Goal: Navigation & Orientation: Find specific page/section

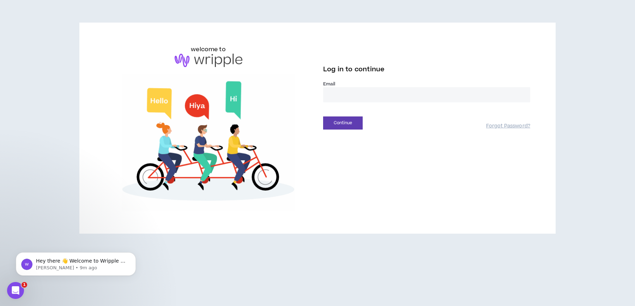
click at [356, 101] on input "email" at bounding box center [426, 94] width 207 height 15
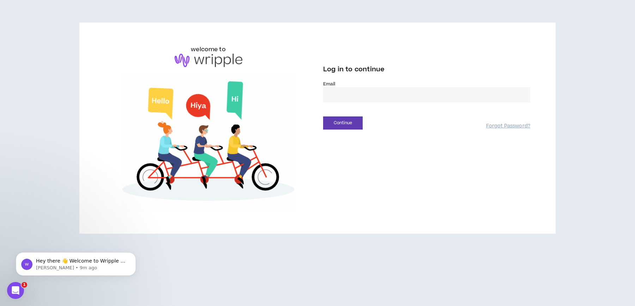
type input "**********"
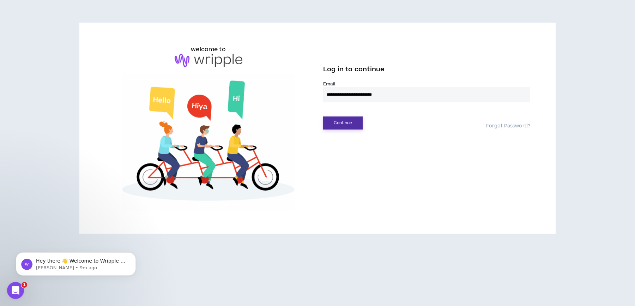
click at [343, 124] on button "Continue" at bounding box center [343, 123] width 40 height 13
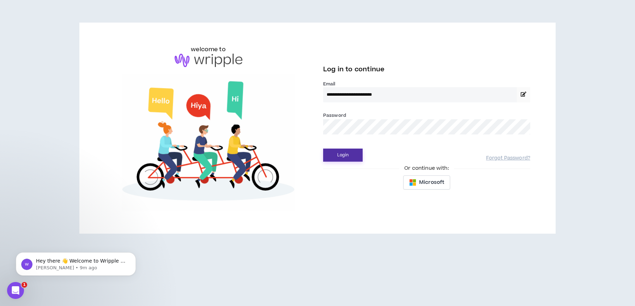
click at [348, 153] on button "Login" at bounding box center [343, 155] width 40 height 13
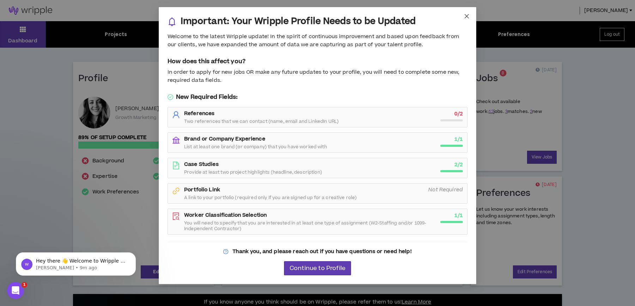
click at [468, 13] on icon "close" at bounding box center [467, 16] width 6 height 6
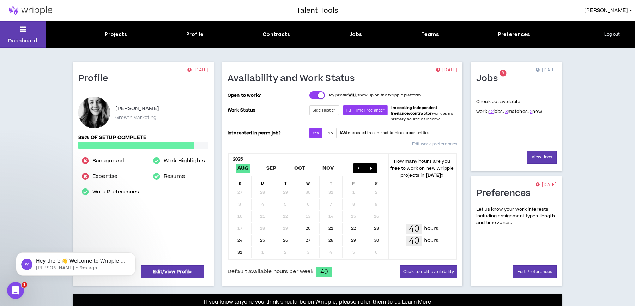
click at [100, 37] on div "Projects Profile Contracts Jobs Teams Preferences" at bounding box center [318, 34] width 544 height 7
click at [506, 110] on link "3" at bounding box center [507, 111] width 2 height 6
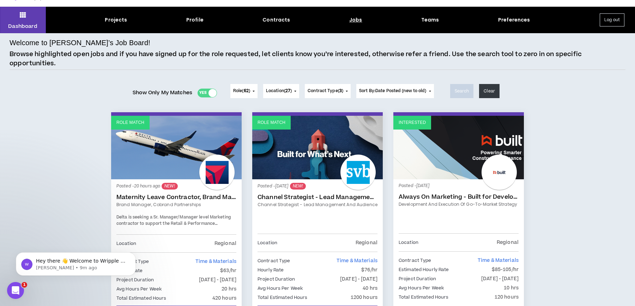
scroll to position [94, 0]
